Goal: Task Accomplishment & Management: Use online tool/utility

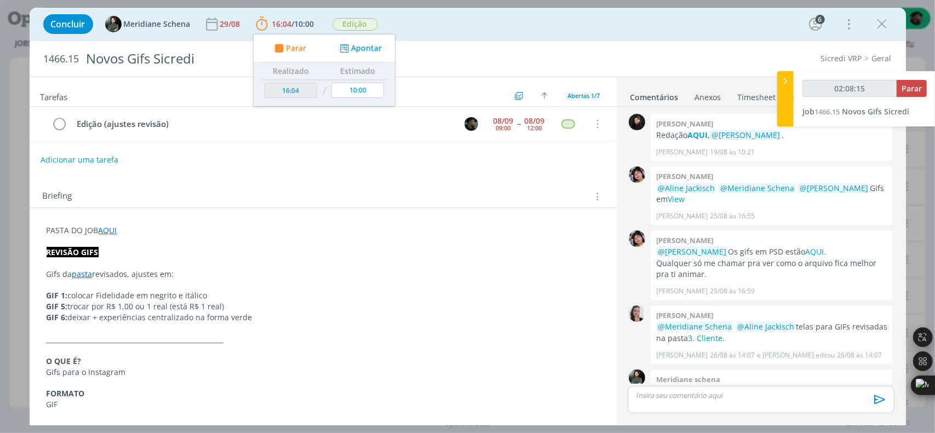
scroll to position [203, 0]
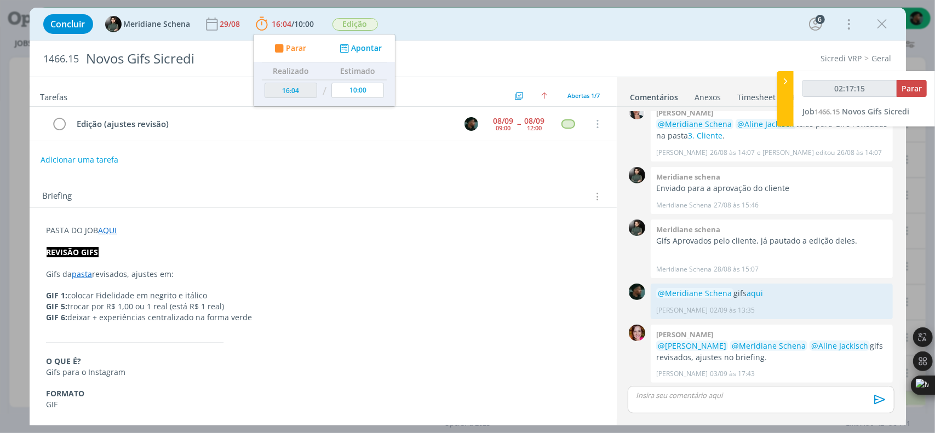
type input "02:17:16"
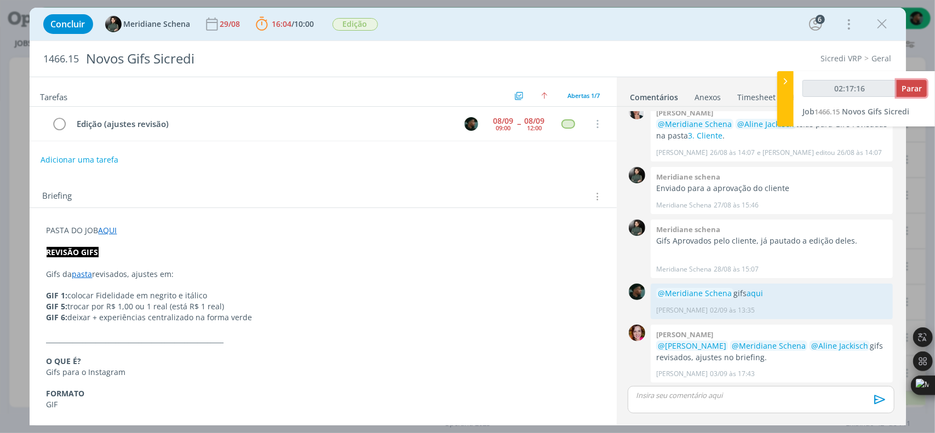
click at [911, 84] on span "Parar" at bounding box center [912, 88] width 20 height 10
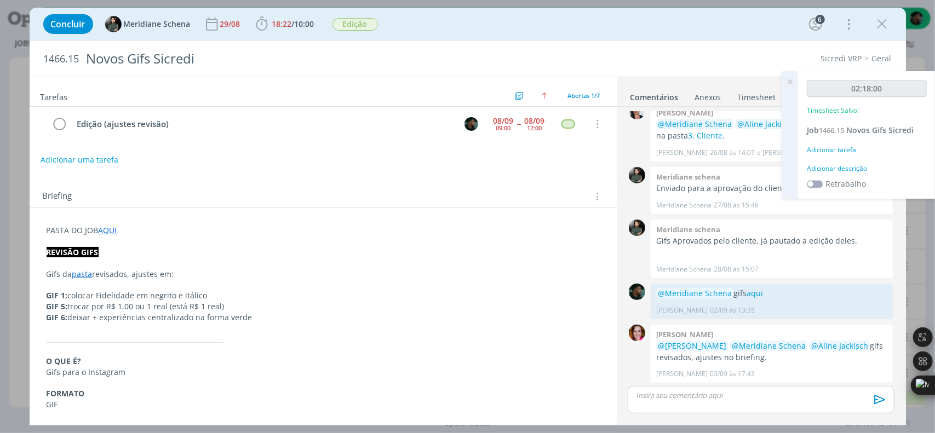
click at [854, 168] on div "Adicionar descrição" at bounding box center [867, 169] width 120 height 10
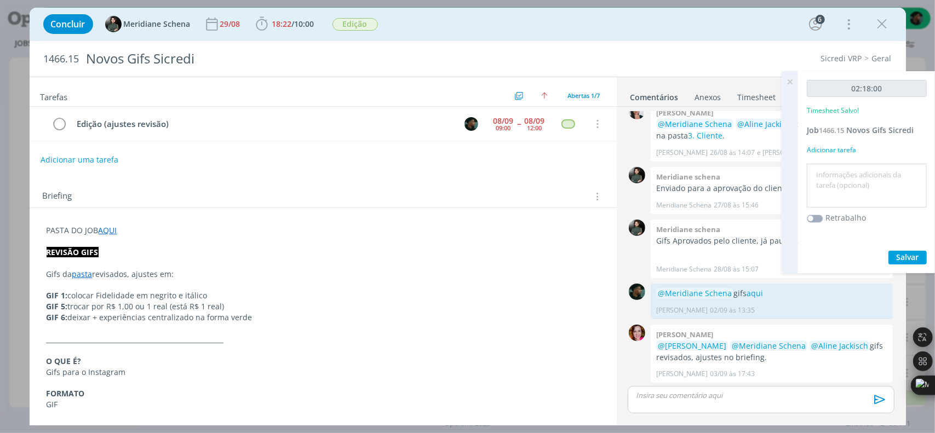
click at [863, 173] on textarea at bounding box center [867, 186] width 114 height 39
type textarea "ajustes"
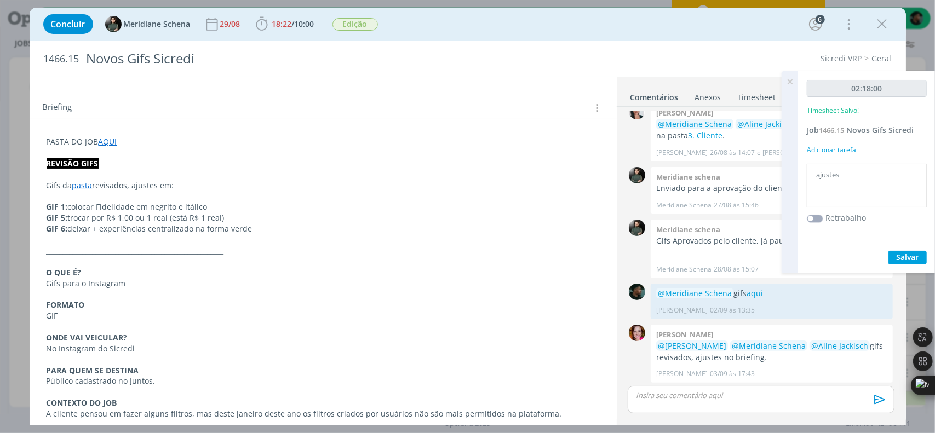
scroll to position [0, 0]
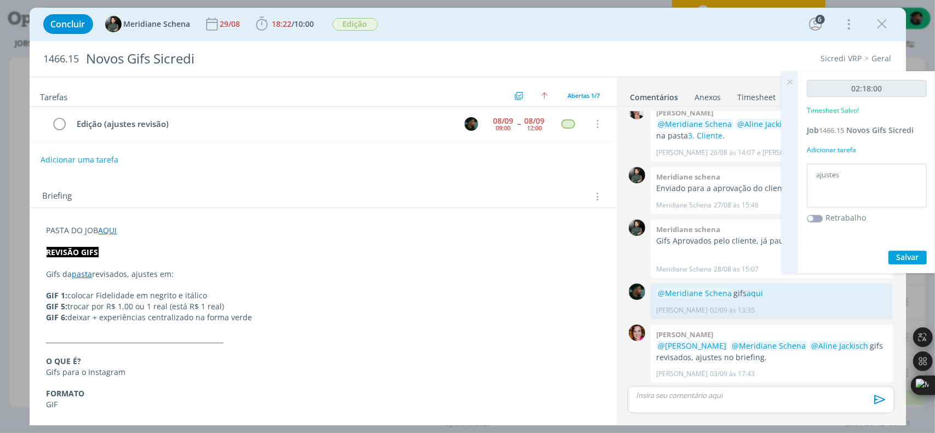
click at [152, 190] on div "Briefing Briefings Predefinidos Versões do Briefing Ver Briefing do Projeto" at bounding box center [325, 197] width 564 height 14
drag, startPoint x: 147, startPoint y: 303, endPoint x: 167, endPoint y: 305, distance: 19.8
click at [167, 305] on p "GIF 5: trocar por R$ 1,00 ou 1 real (está R$ 1 real)" at bounding box center [323, 306] width 553 height 11
drag, startPoint x: 134, startPoint y: 302, endPoint x: 127, endPoint y: 304, distance: 7.3
click at [127, 304] on p "GIF 5: trocar por R$ 1,00 ou 1 real (está R$ 1 real)" at bounding box center [323, 307] width 552 height 11
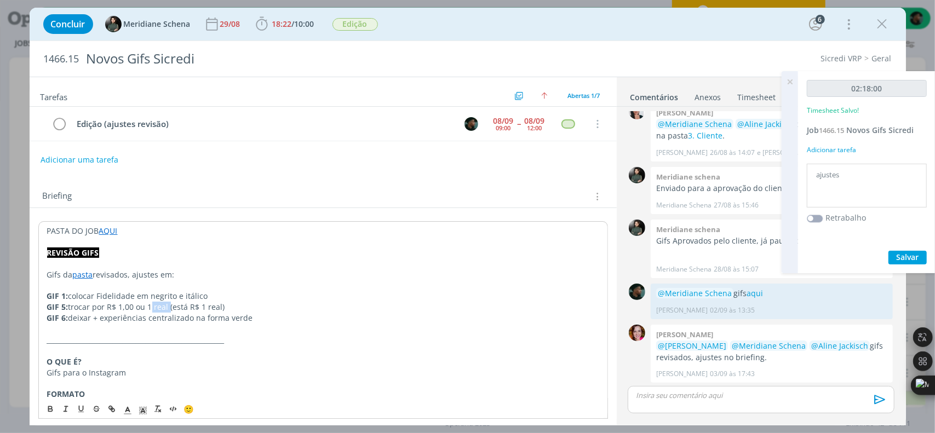
drag, startPoint x: 148, startPoint y: 304, endPoint x: 167, endPoint y: 303, distance: 19.2
click at [167, 303] on p "GIF 5: trocar por R$ 1,00 ou 1 real (está R$ 1 real)" at bounding box center [323, 307] width 552 height 11
drag, startPoint x: 107, startPoint y: 301, endPoint x: 134, endPoint y: 305, distance: 27.1
click at [134, 305] on p "GIF 5: trocar por R$ 1,00 ou 1 real (está R$ 1 real)" at bounding box center [323, 307] width 552 height 11
copy p "R$ 1,00"
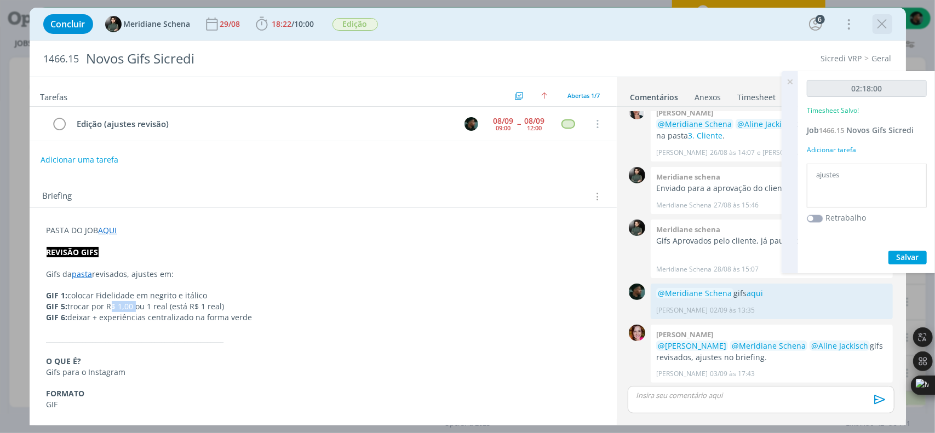
click at [881, 24] on icon "dialog" at bounding box center [882, 24] width 16 height 16
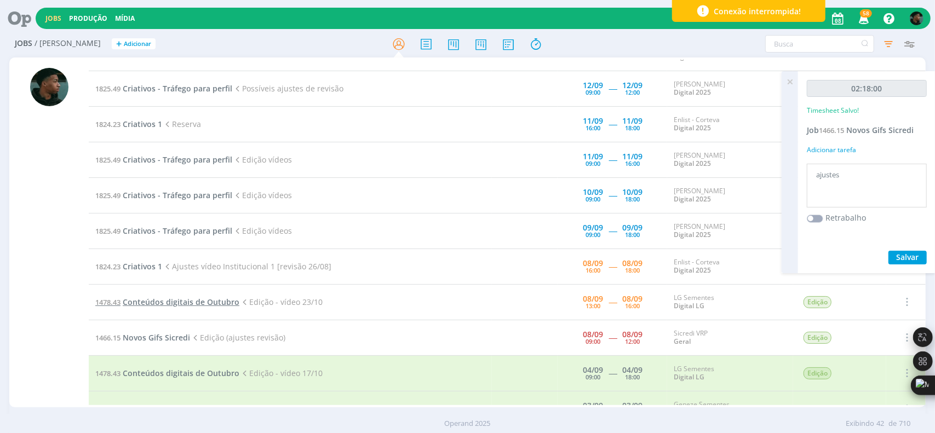
click at [177, 297] on span "Conteúdos digitais de Outubro" at bounding box center [181, 302] width 117 height 10
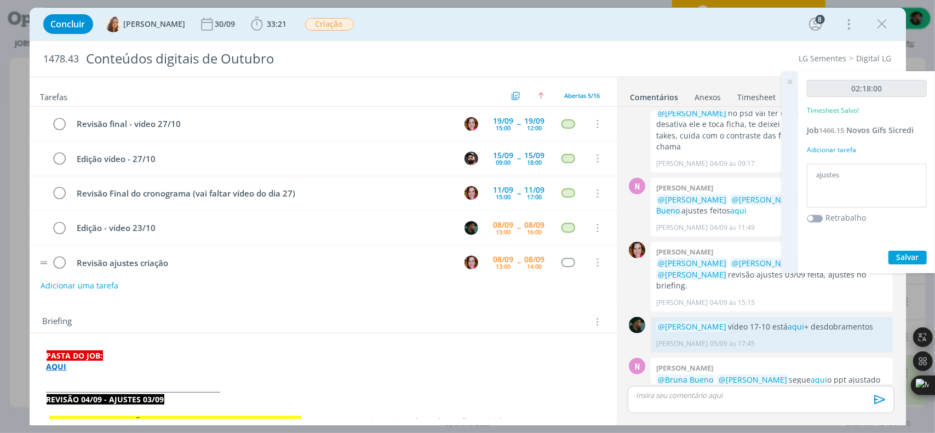
scroll to position [9, 0]
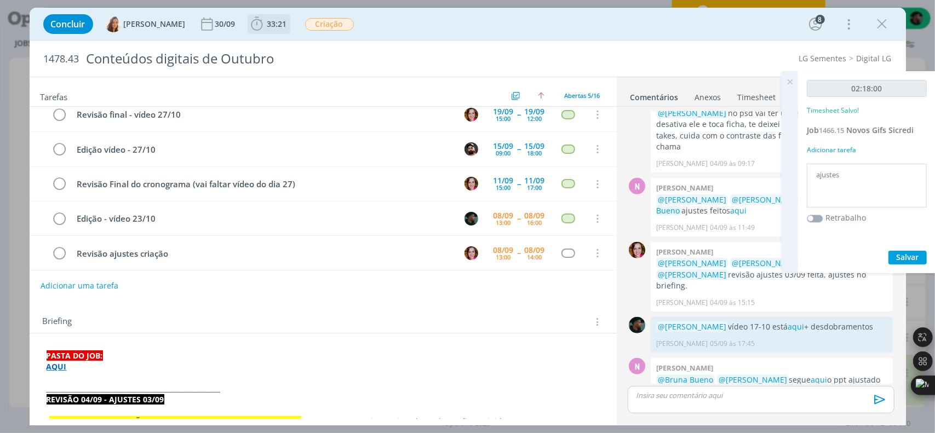
click at [265, 27] on b "33:21" at bounding box center [277, 24] width 24 height 8
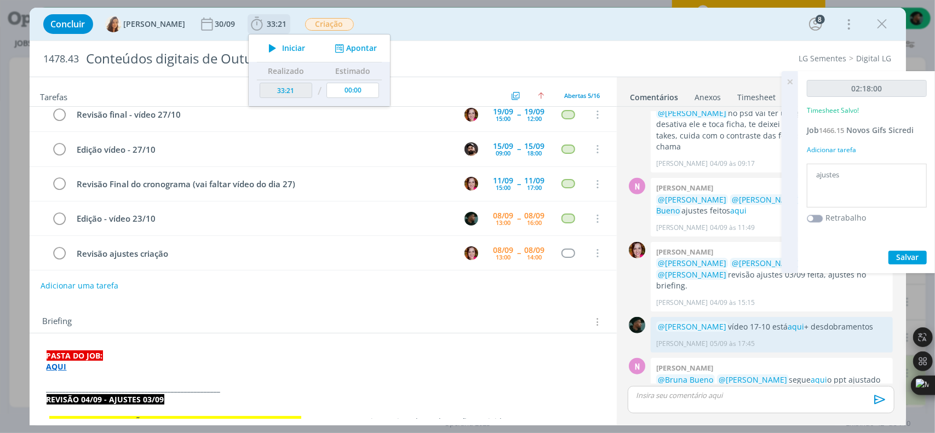
click at [263, 48] on icon "dialog" at bounding box center [272, 48] width 19 height 14
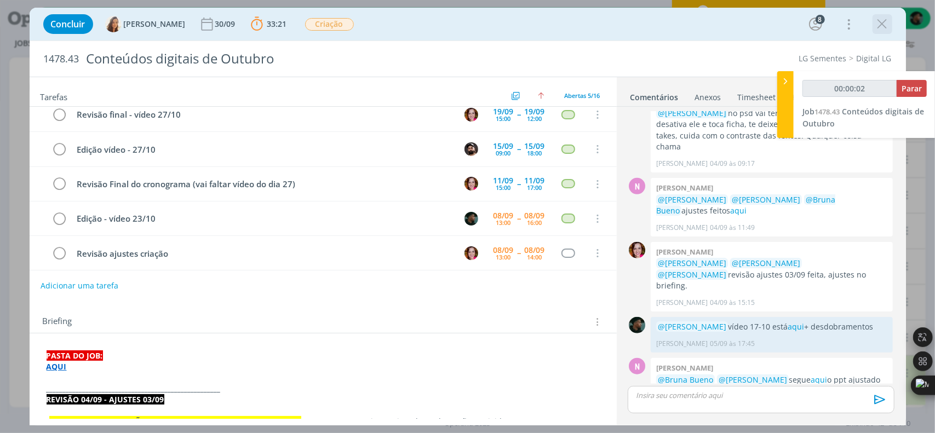
click at [885, 30] on icon "dialog" at bounding box center [882, 24] width 16 height 16
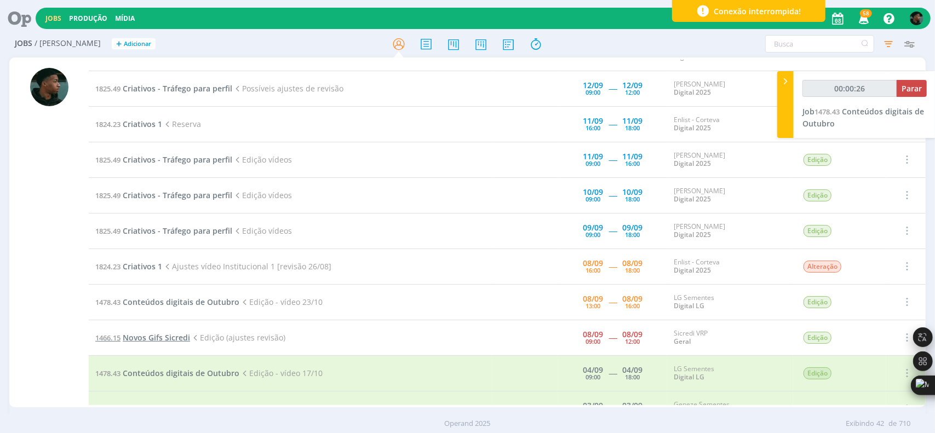
click at [147, 332] on span "Novos Gifs Sicredi" at bounding box center [156, 337] width 67 height 10
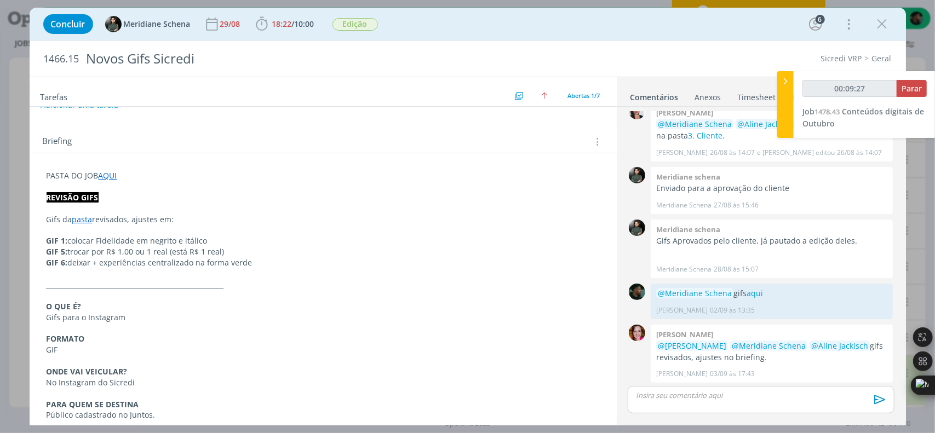
scroll to position [203, 0]
click at [110, 174] on link "AQUI" at bounding box center [108, 175] width 19 height 10
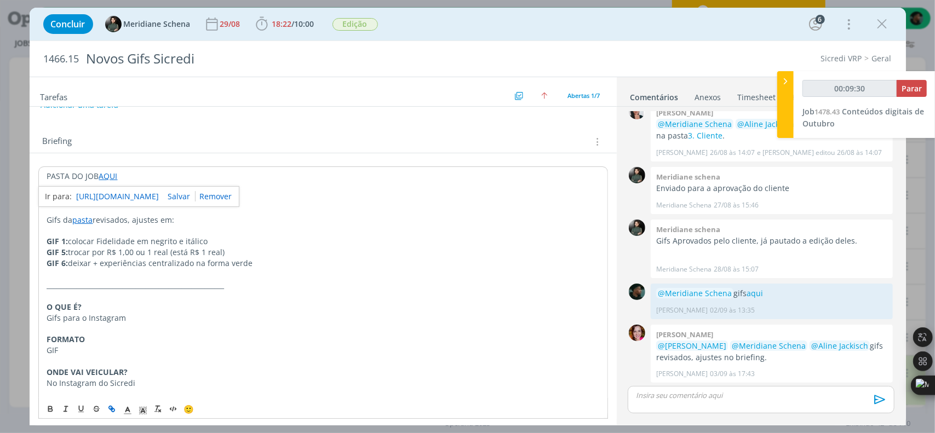
click at [121, 197] on link "[URL][DOMAIN_NAME]" at bounding box center [118, 197] width 83 height 14
click at [665, 399] on p "dialog" at bounding box center [760, 396] width 249 height 10
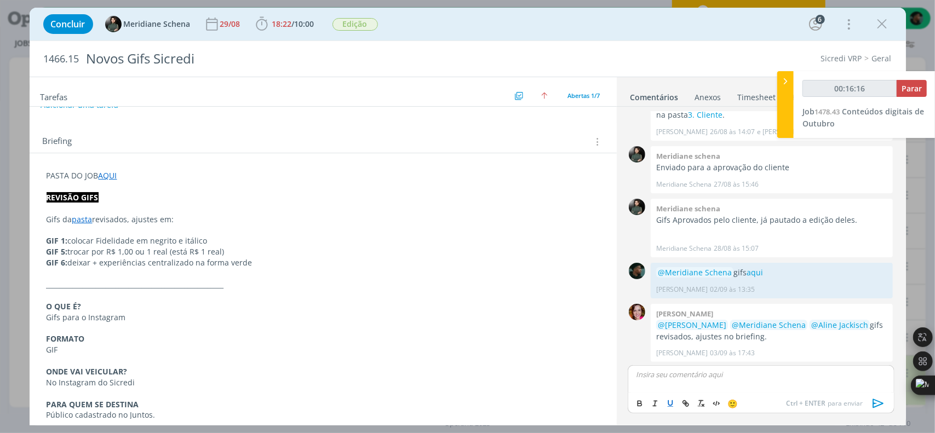
type input "00:16:17"
click at [680, 392] on span "Meridiane Schena" at bounding box center [699, 391] width 74 height 12
click at [736, 381] on div "﻿ @ Meridiane [PERSON_NAME] ﻿ ajustes aqui" at bounding box center [761, 378] width 266 height 27
click at [738, 380] on div "﻿ @ Meridiane [PERSON_NAME] ﻿ ajustes aqui" at bounding box center [761, 378] width 266 height 27
click at [738, 380] on p "﻿ @ Meridiane [PERSON_NAME] ﻿ ajustes aqui" at bounding box center [760, 375] width 249 height 10
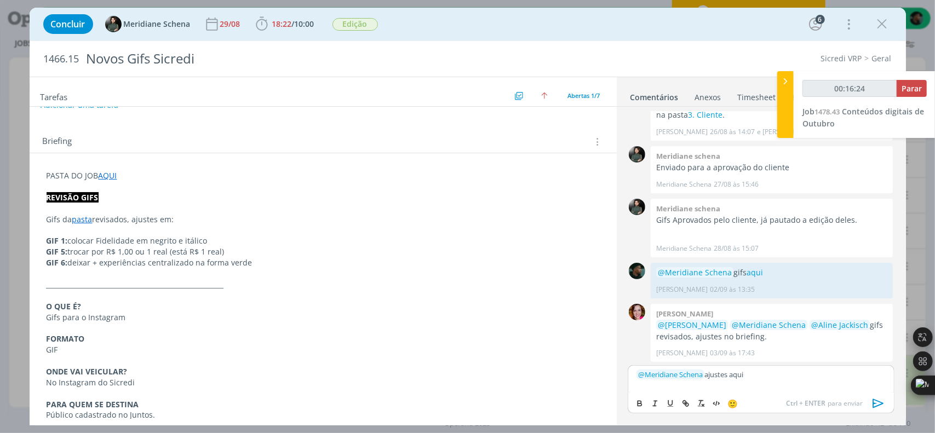
type input "00:16:25"
click at [689, 404] on icon "dialog" at bounding box center [685, 403] width 9 height 9
type input "aqui"
type input "00:16:26"
paste input "[URL][DOMAIN_NAME]"
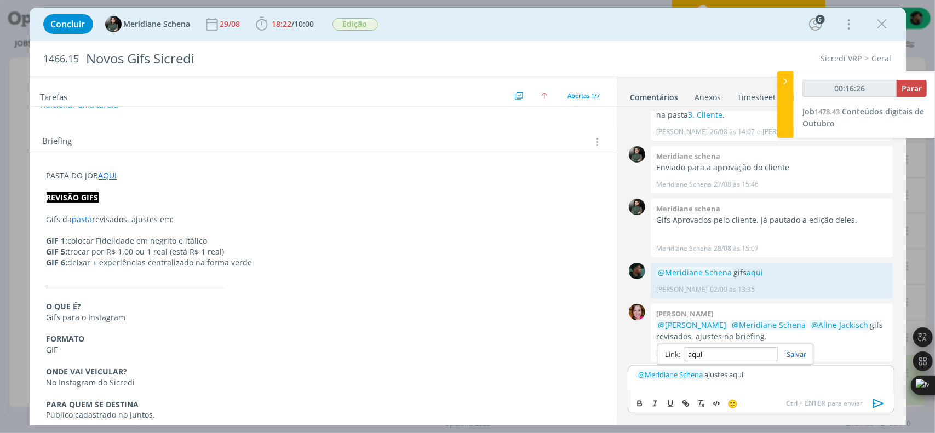
type input "[URL][DOMAIN_NAME]"
type input "00:16:27"
type input "[URL][DOMAIN_NAME]"
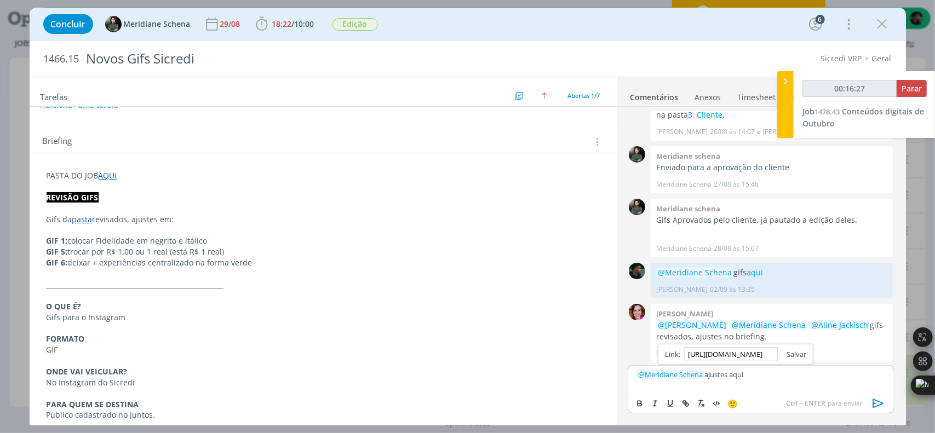
click at [802, 349] on div "[URL][DOMAIN_NAME]" at bounding box center [736, 354] width 156 height 21
click at [801, 358] on link "dialog" at bounding box center [792, 354] width 28 height 10
click at [878, 404] on icon "dialog" at bounding box center [878, 403] width 16 height 16
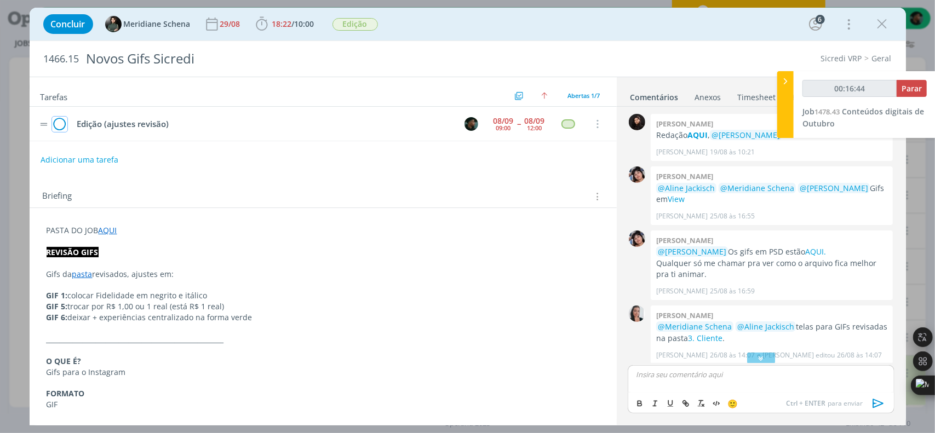
click at [58, 127] on icon "dialog" at bounding box center [59, 124] width 15 height 16
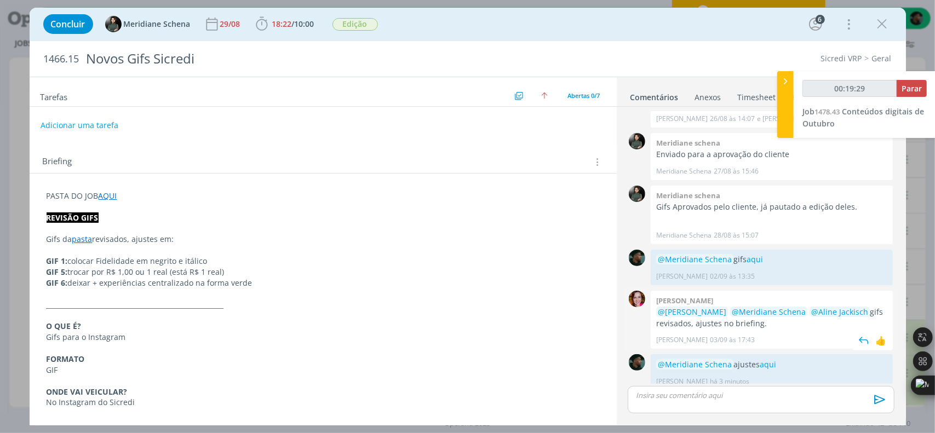
scroll to position [244, 0]
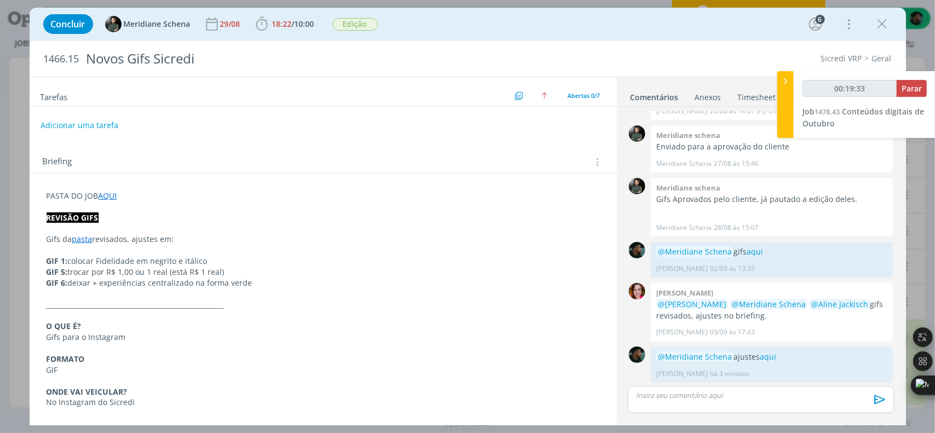
click at [882, 22] on icon "dialog" at bounding box center [882, 24] width 16 height 16
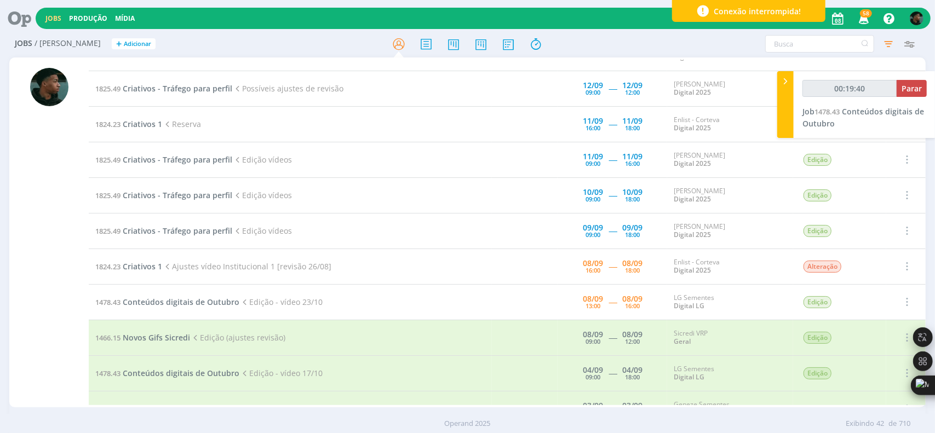
click at [162, 284] on td "1478.43 Conteúdos digitais de Outubro Edição - vídeo 23/10" at bounding box center [290, 302] width 403 height 36
click at [156, 297] on span "Conteúdos digitais de Outubro" at bounding box center [181, 302] width 117 height 10
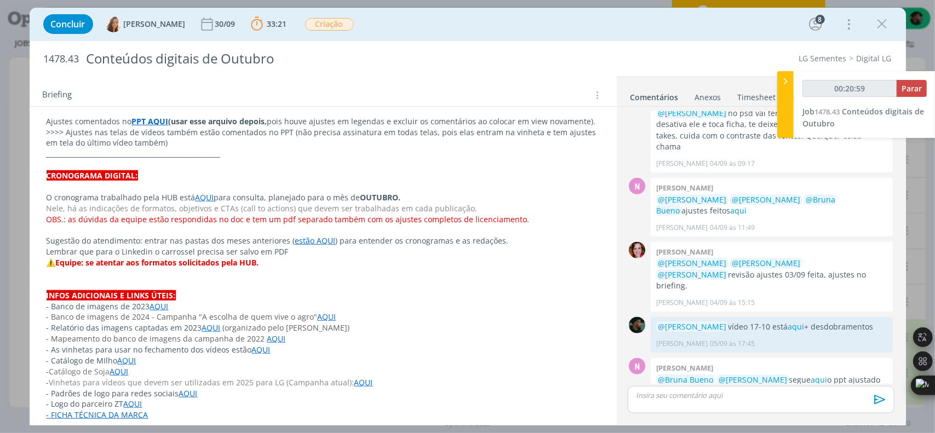
scroll to position [559, 0]
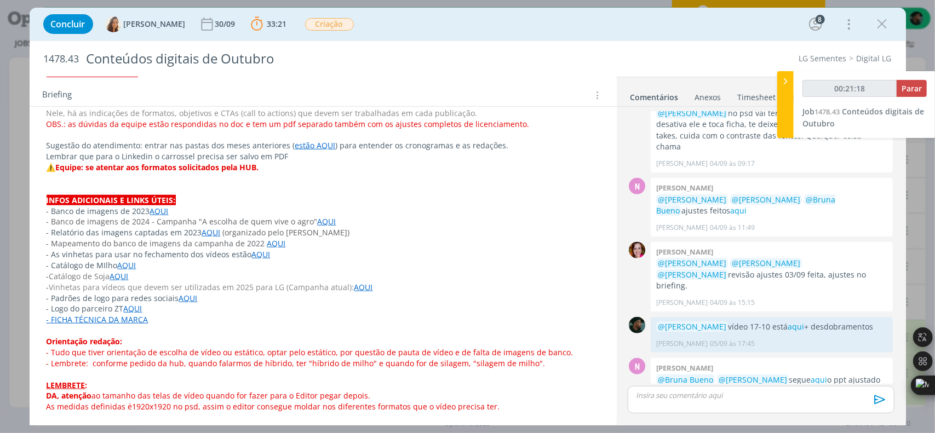
click at [355, 285] on link "AQUI" at bounding box center [363, 287] width 19 height 10
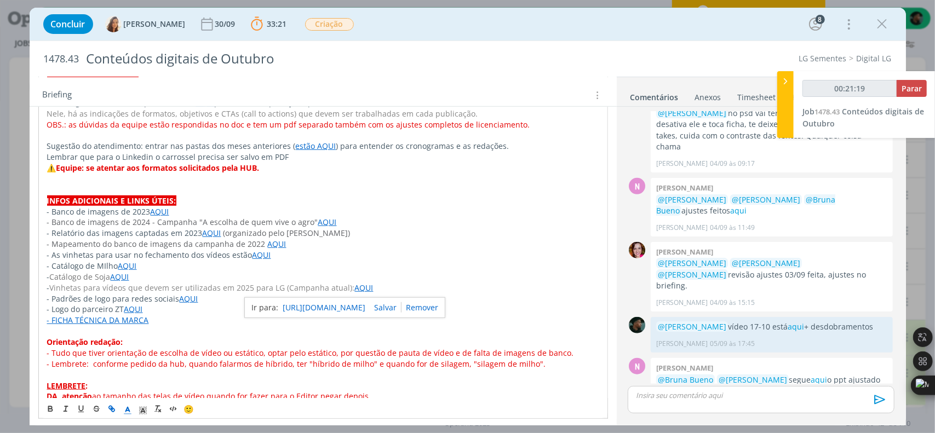
click at [349, 303] on link "[URL][DOMAIN_NAME]" at bounding box center [324, 308] width 83 height 14
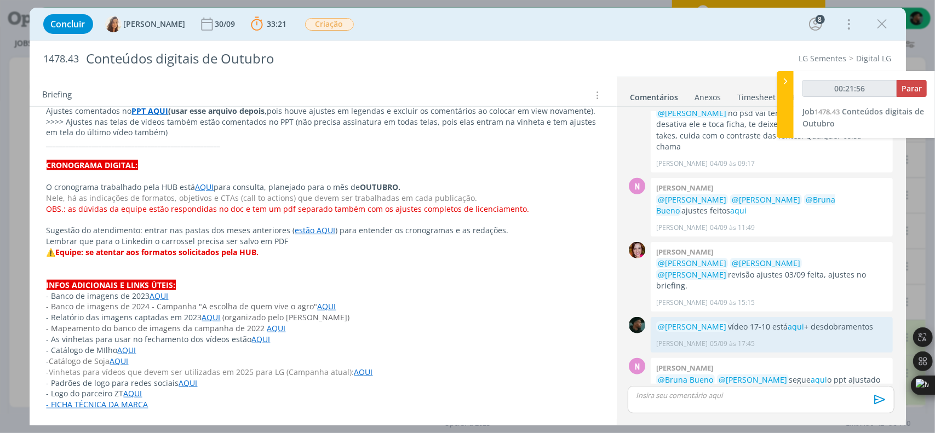
scroll to position [470, 0]
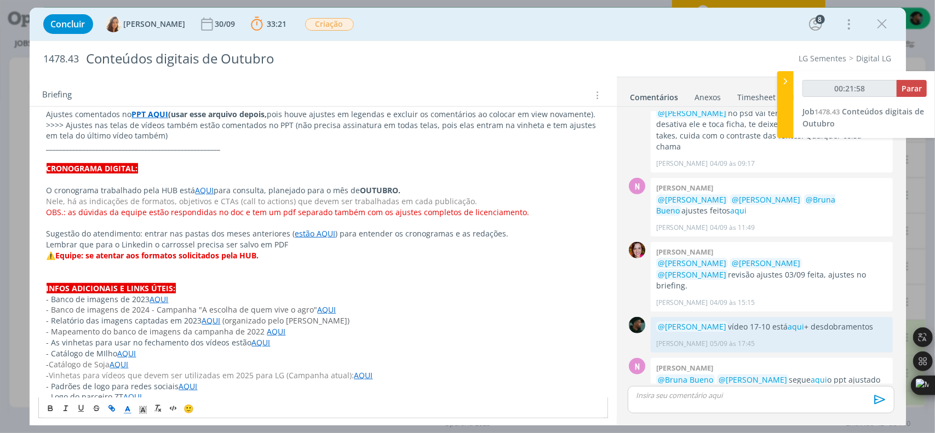
click at [199, 190] on link "AQUI" at bounding box center [205, 190] width 19 height 10
click at [177, 204] on link "[URL][DOMAIN_NAME]" at bounding box center [170, 211] width 83 height 14
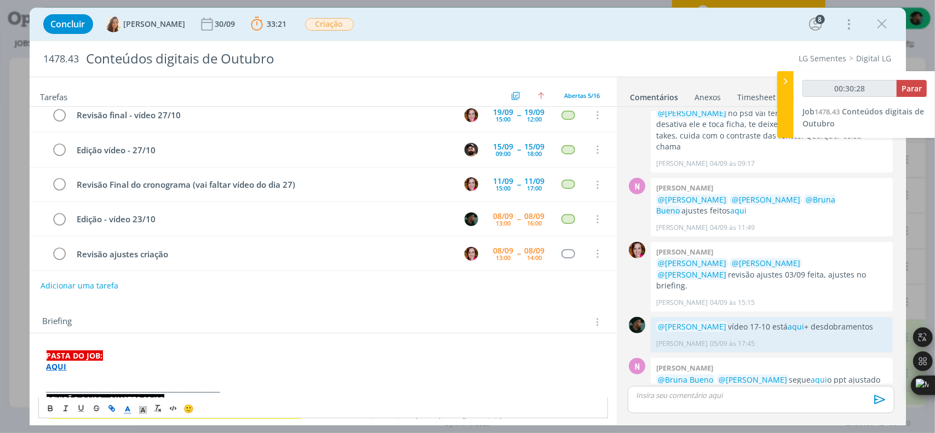
scroll to position [558, 0]
click at [52, 365] on strong "AQUI" at bounding box center [57, 367] width 20 height 10
click at [85, 387] on link "[URL][DOMAIN_NAME]" at bounding box center [118, 388] width 83 height 14
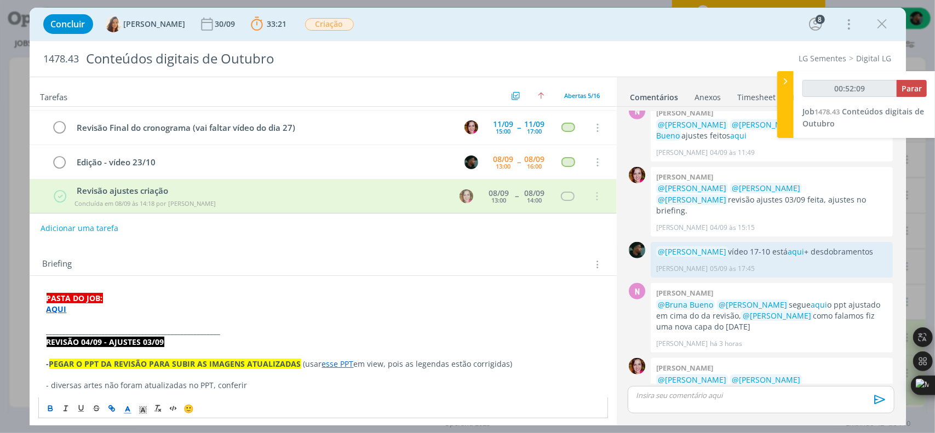
scroll to position [55, 0]
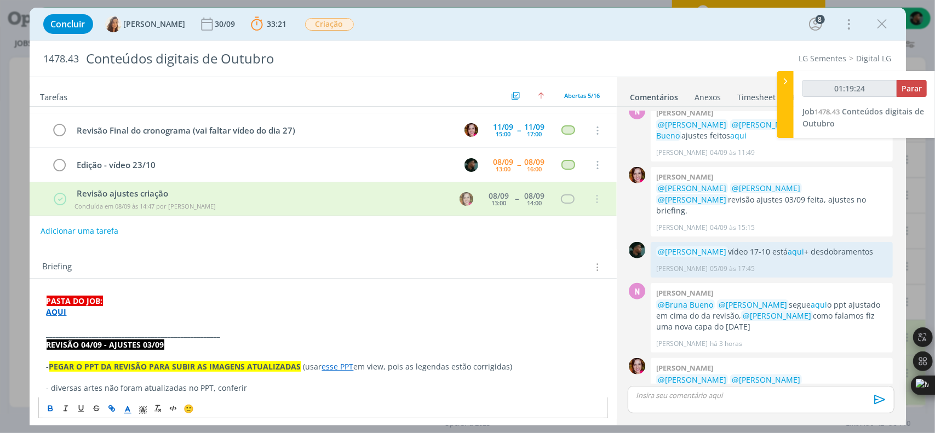
type input "01:21:17"
